Goal: Task Accomplishment & Management: Manage account settings

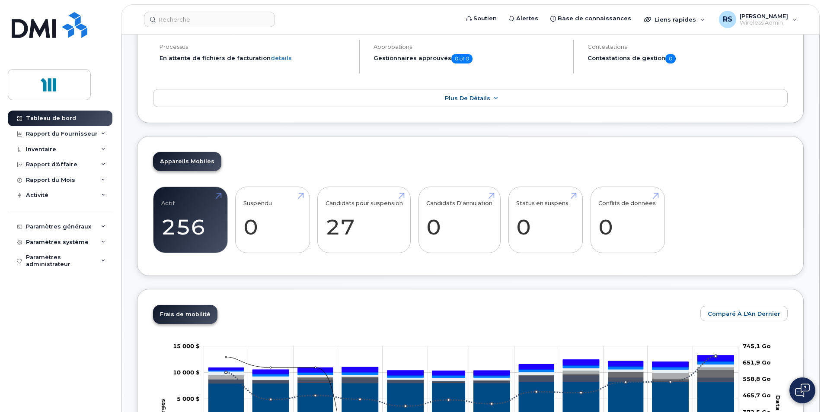
scroll to position [173, 0]
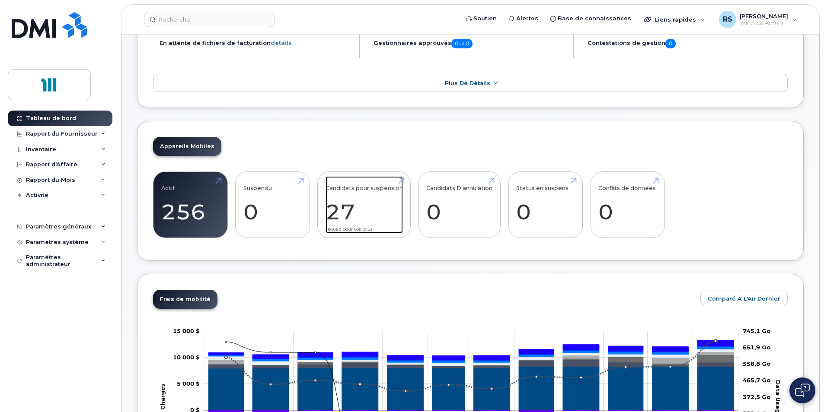
click at [365, 205] on link "Candidats pour suspension 27" at bounding box center [364, 204] width 77 height 57
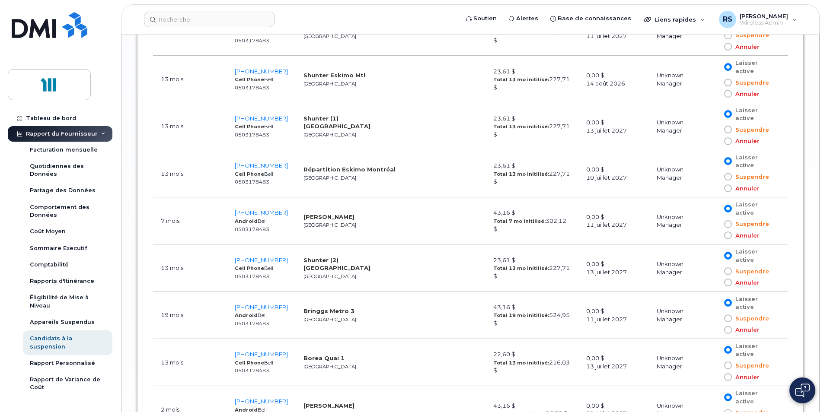
scroll to position [1444, 0]
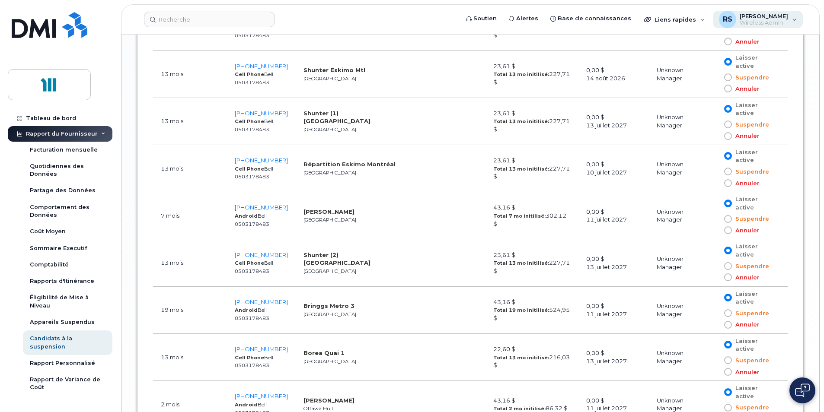
click at [794, 19] on div "RS Rémy, Serge Wireless Admin" at bounding box center [758, 19] width 90 height 17
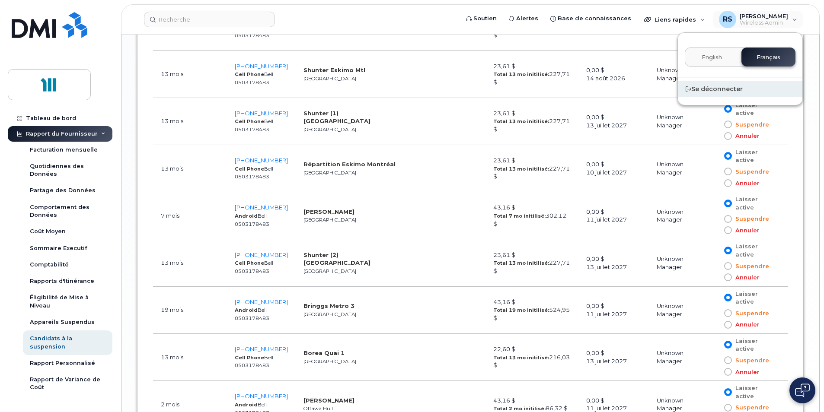
click at [710, 90] on div "Se déconnecter" at bounding box center [740, 89] width 125 height 16
